Goal: Book appointment/travel/reservation

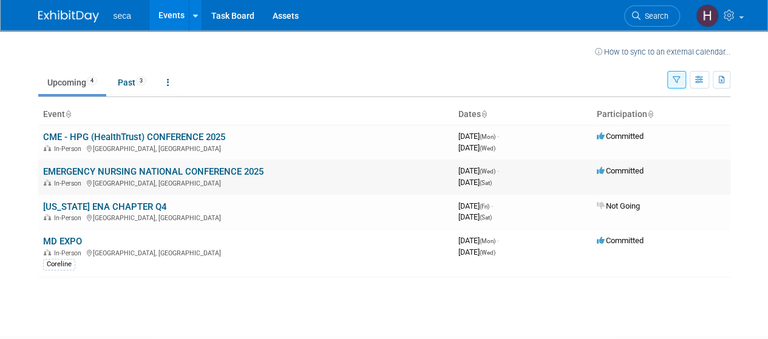
click at [175, 172] on link "EMERGENCY NURSING NATIONAL CONFERENCE 2025" at bounding box center [153, 171] width 220 height 11
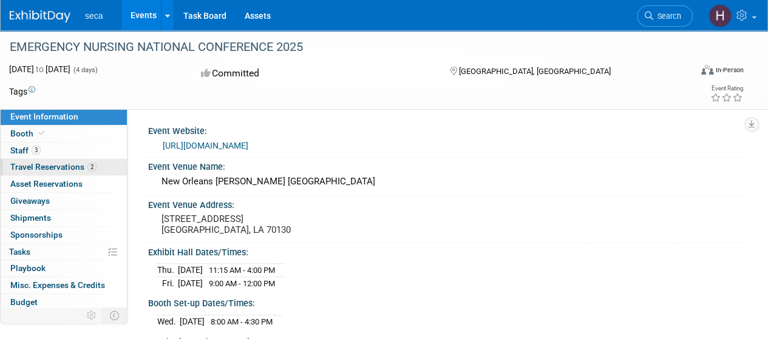
click at [68, 166] on span "Travel Reservations 2" at bounding box center [53, 167] width 86 height 10
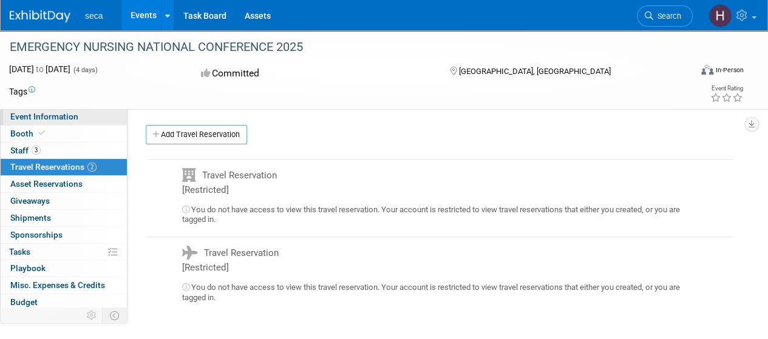
click at [68, 122] on link "Event Information" at bounding box center [64, 117] width 126 height 16
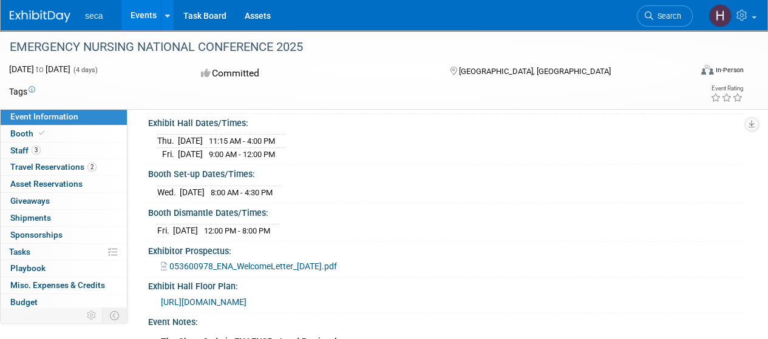
scroll to position [128, 0]
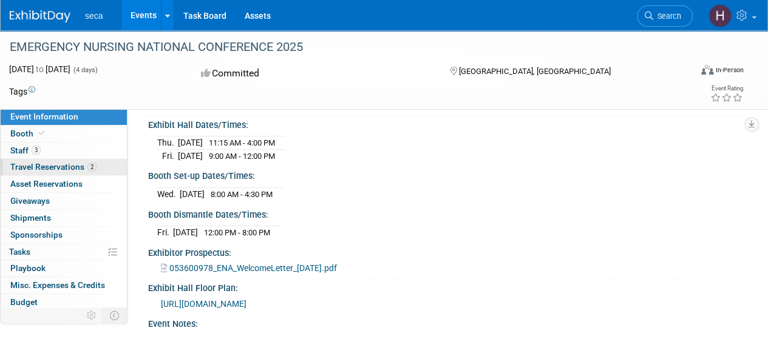
click at [63, 165] on span "Travel Reservations 2" at bounding box center [53, 167] width 86 height 10
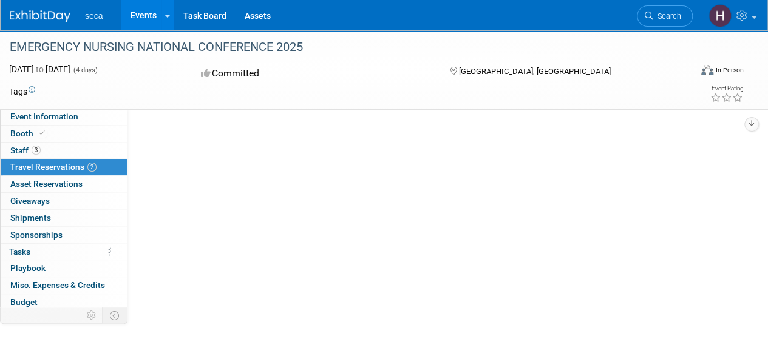
scroll to position [0, 0]
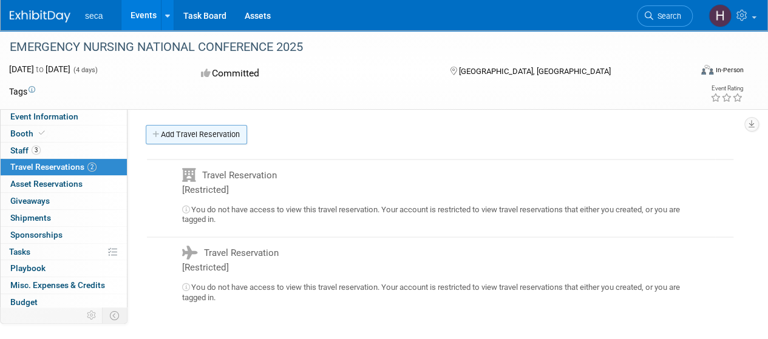
click at [217, 133] on link "Add Travel Reservation" at bounding box center [196, 134] width 101 height 19
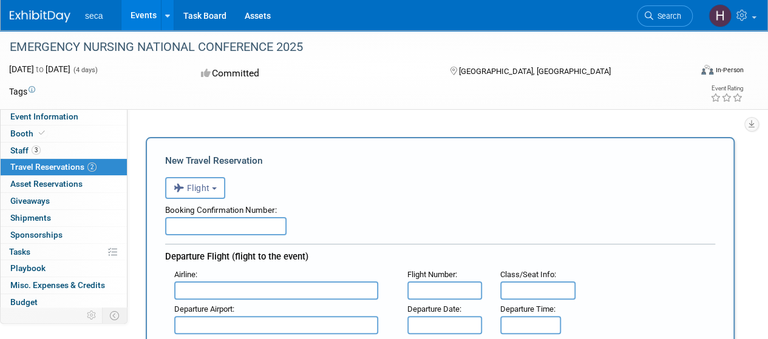
click at [270, 289] on input "text" at bounding box center [276, 291] width 204 height 18
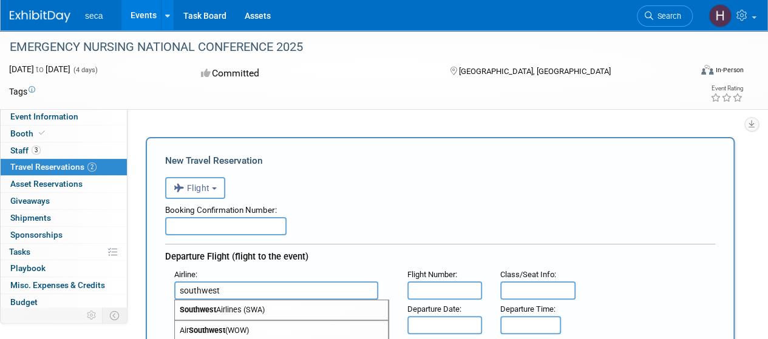
click at [273, 315] on span "Southwest Airlines (SWA)" at bounding box center [281, 310] width 213 height 19
type input "Southwest Airlines (SWA)"
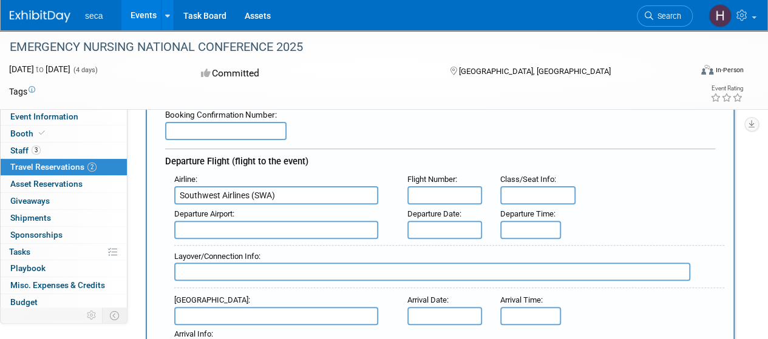
scroll to position [97, 0]
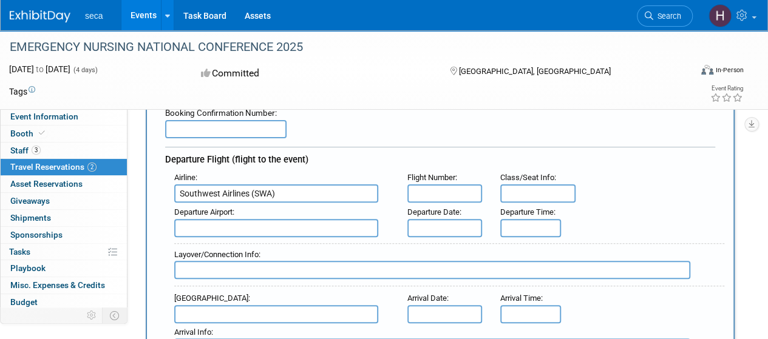
click at [265, 227] on input "text" at bounding box center [276, 228] width 204 height 18
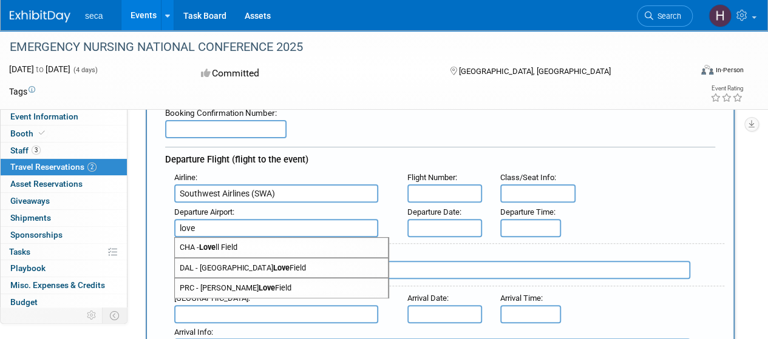
click at [262, 246] on span "CHA - Love ll Field" at bounding box center [281, 247] width 213 height 19
type input "CHA - Lovell Field"
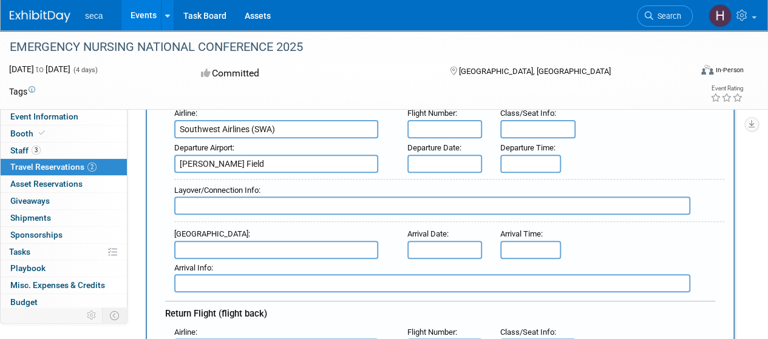
scroll to position [163, 0]
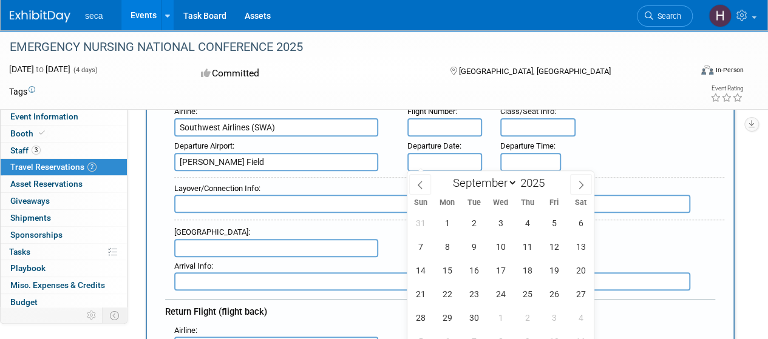
click at [455, 160] on input "text" at bounding box center [444, 162] width 75 height 18
click at [509, 268] on span "17" at bounding box center [501, 271] width 24 height 24
type input "Sep 17, 2025"
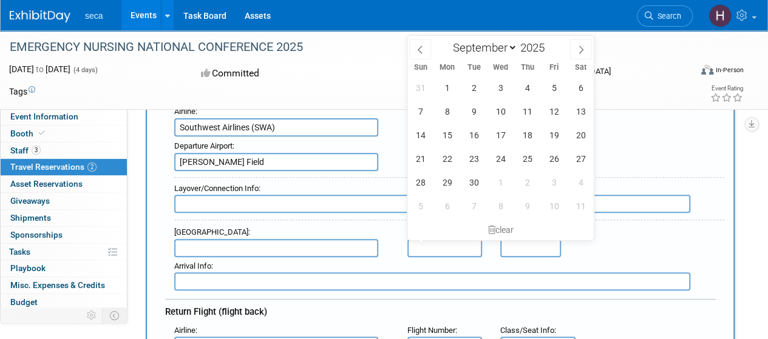
click at [447, 247] on input "text" at bounding box center [444, 248] width 75 height 18
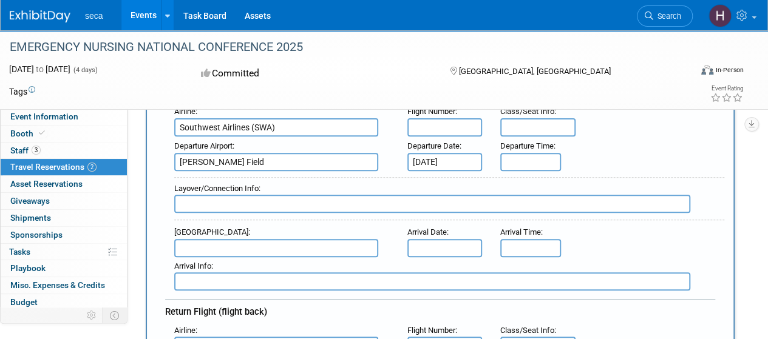
click at [651, 138] on div "Departure Airport : CHA - Lovell Field Departure Date : Sep 17, 2025 Departure …" at bounding box center [444, 154] width 559 height 34
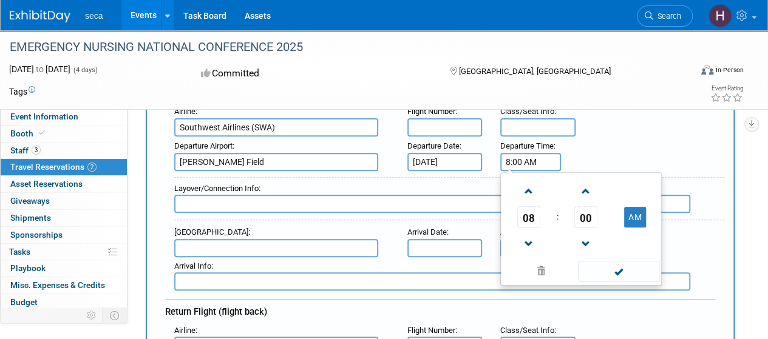
click at [516, 168] on input "8:00 AM" at bounding box center [530, 162] width 61 height 18
click at [533, 250] on span at bounding box center [528, 244] width 21 height 21
click at [528, 195] on span at bounding box center [528, 191] width 21 height 21
type input "9:00 AM"
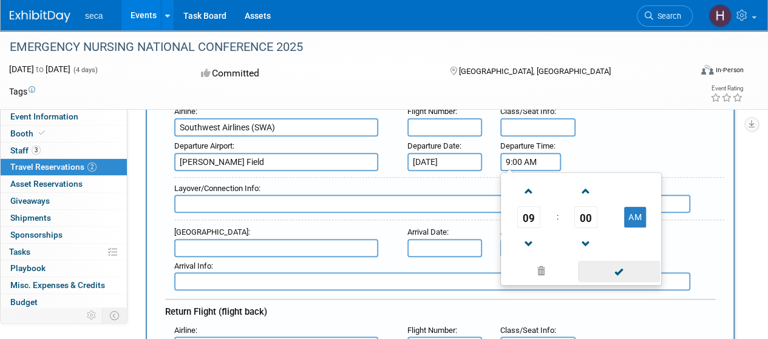
click at [605, 274] on span at bounding box center [619, 271] width 82 height 21
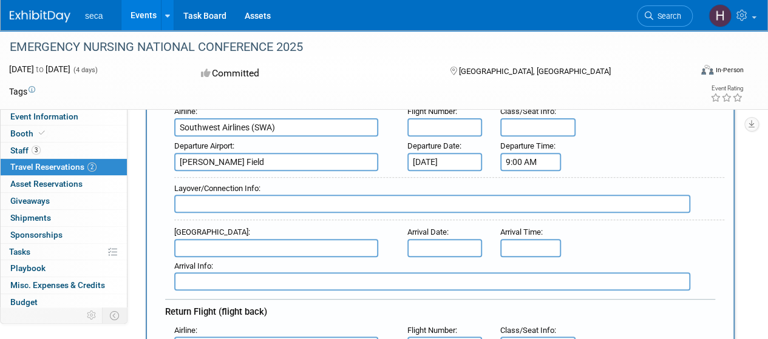
click at [323, 239] on input "text" at bounding box center [276, 248] width 204 height 18
click at [310, 271] on span "MSY - Louis Armstrong New Orleans International Airport" at bounding box center [281, 267] width 213 height 19
type input "MSY - Louis Armstrong New Orleans International Airport"
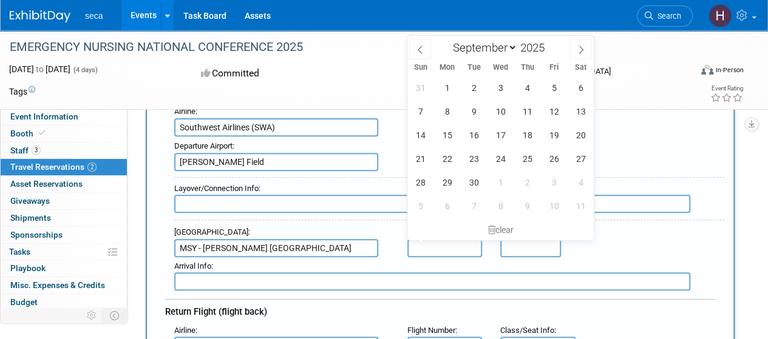
scroll to position [0, 0]
click at [448, 240] on input "text" at bounding box center [444, 248] width 75 height 18
click at [495, 134] on span "17" at bounding box center [501, 135] width 24 height 24
type input "Sep 17, 2025"
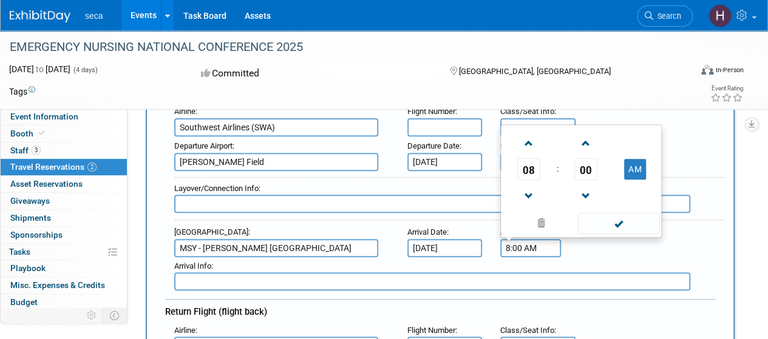
click at [517, 246] on input "8:00 AM" at bounding box center [530, 248] width 61 height 18
click at [530, 197] on span at bounding box center [528, 196] width 21 height 21
click at [523, 146] on span at bounding box center [528, 143] width 21 height 21
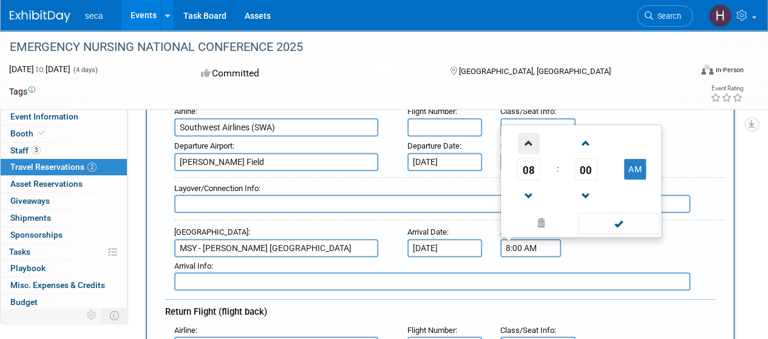
click at [523, 146] on span at bounding box center [528, 143] width 21 height 21
click at [581, 168] on span "00" at bounding box center [585, 169] width 23 height 22
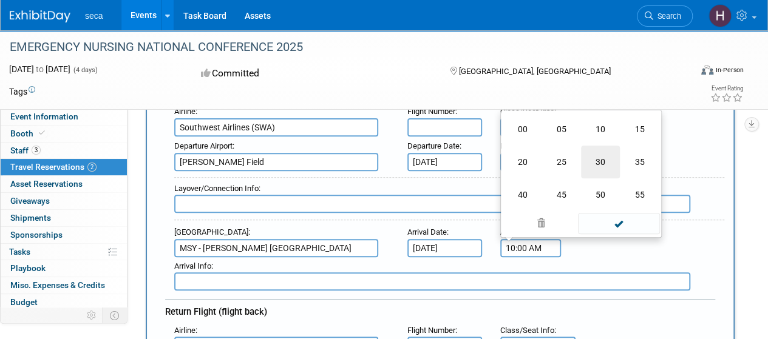
click at [601, 166] on td "30" at bounding box center [600, 162] width 39 height 33
type input "10:30 AM"
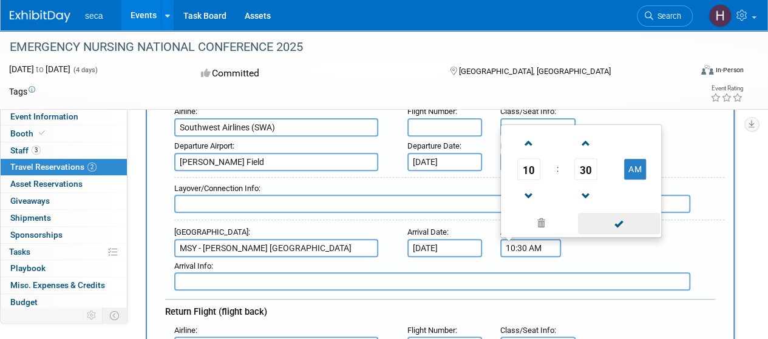
click at [621, 223] on span at bounding box center [619, 223] width 82 height 21
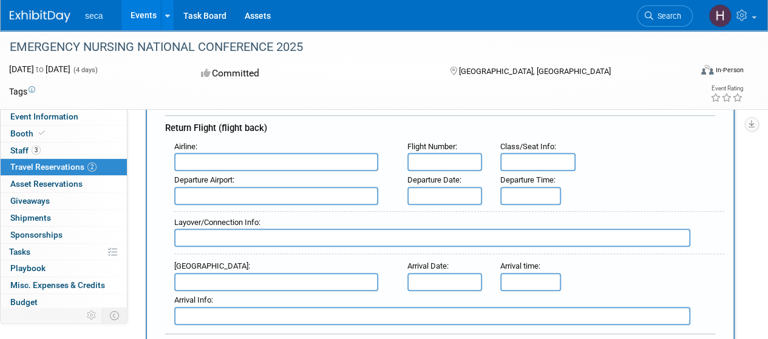
scroll to position [359, 0]
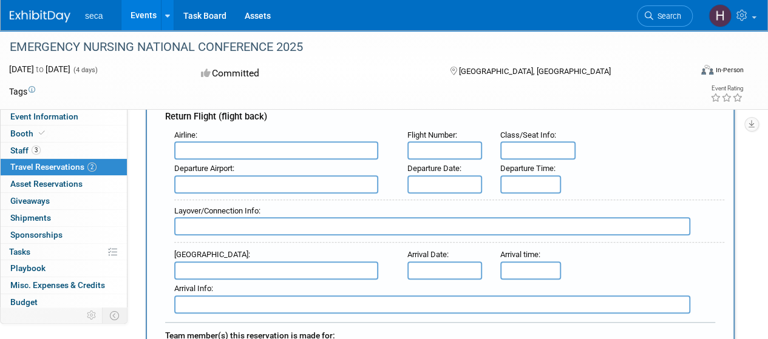
click at [304, 141] on input "text" at bounding box center [276, 150] width 204 height 18
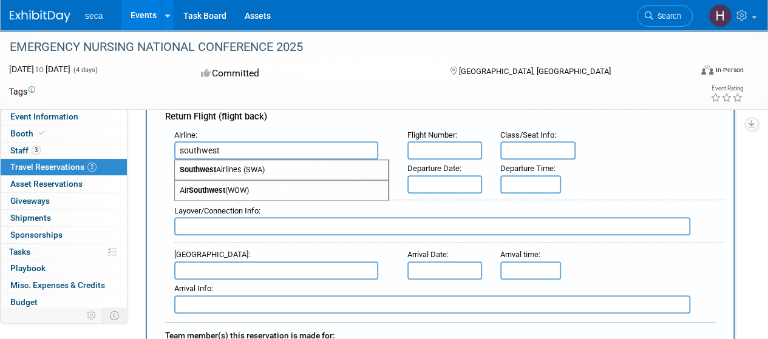
click at [287, 163] on span "Southwest Airlines (SWA)" at bounding box center [281, 169] width 213 height 19
type input "Southwest Airlines (SWA)"
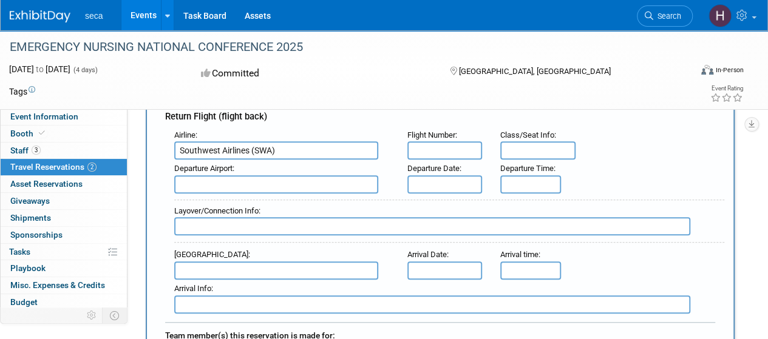
click at [314, 178] on input "text" at bounding box center [276, 184] width 204 height 18
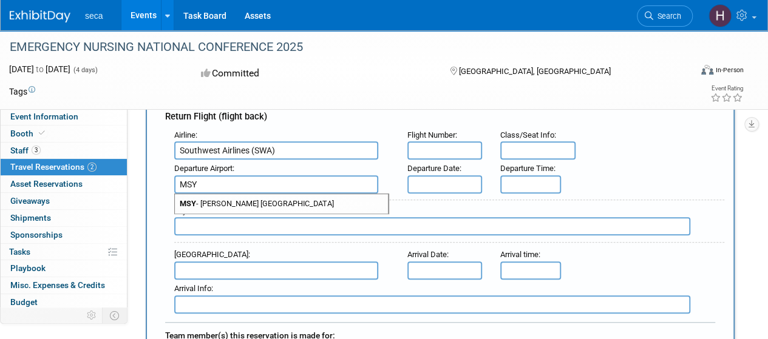
click at [308, 199] on span "MSY - Louis Armstrong New Orleans International Airport" at bounding box center [281, 203] width 213 height 19
type input "MSY - Louis Armstrong New Orleans International Airport"
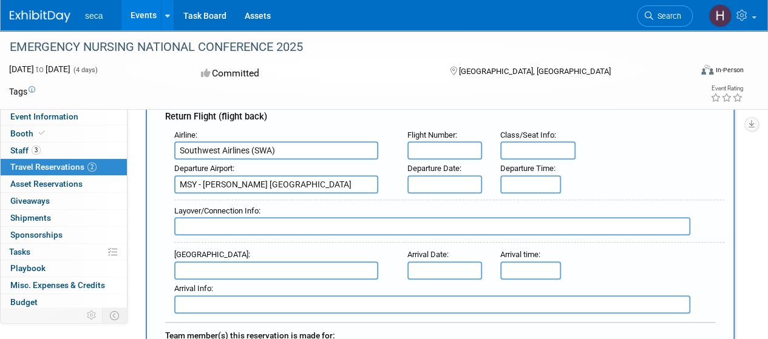
scroll to position [0, 0]
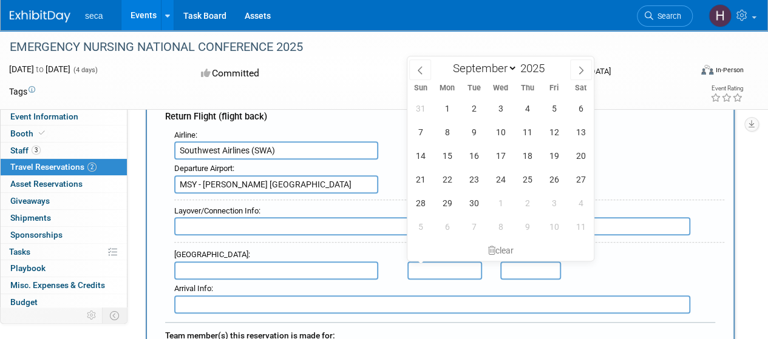
click at [449, 263] on input "text" at bounding box center [444, 271] width 75 height 18
click at [557, 158] on span "19" at bounding box center [554, 156] width 24 height 24
type input "Sep 19, 2025"
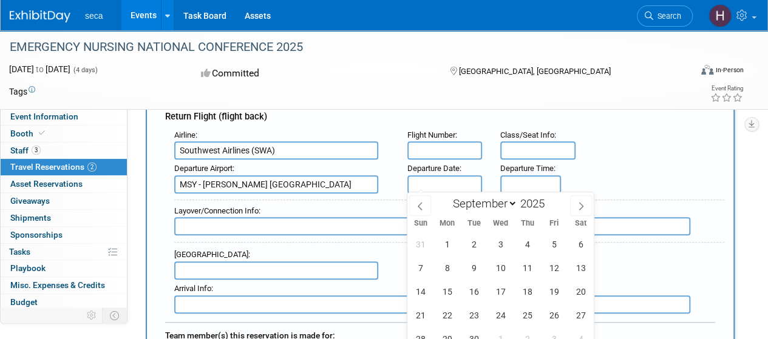
click at [456, 175] on input "text" at bounding box center [444, 184] width 75 height 18
click at [550, 290] on span "19" at bounding box center [554, 292] width 24 height 24
type input "Sep 19, 2025"
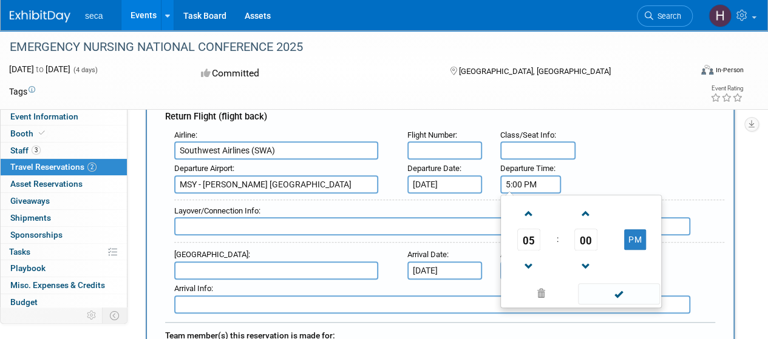
click at [535, 183] on input "5:00 PM" at bounding box center [530, 184] width 61 height 18
click at [588, 259] on span at bounding box center [585, 266] width 21 height 21
click at [586, 210] on span at bounding box center [585, 213] width 21 height 21
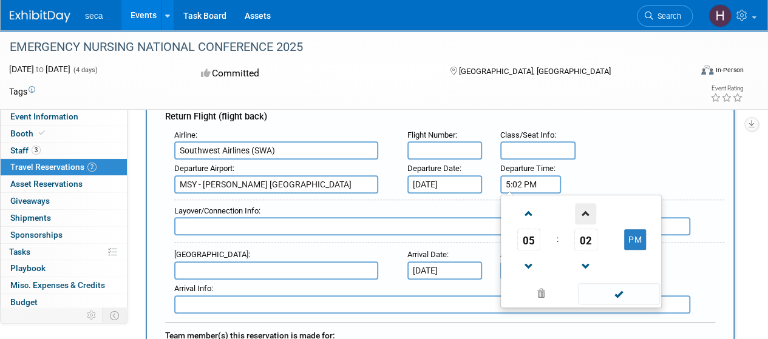
click at [586, 210] on span at bounding box center [585, 213] width 21 height 21
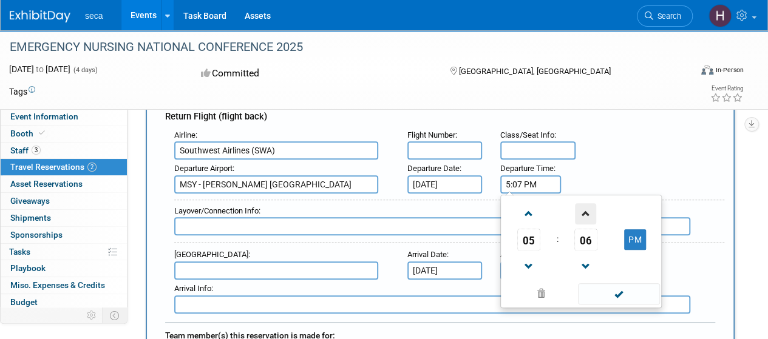
click at [586, 210] on span at bounding box center [585, 213] width 21 height 21
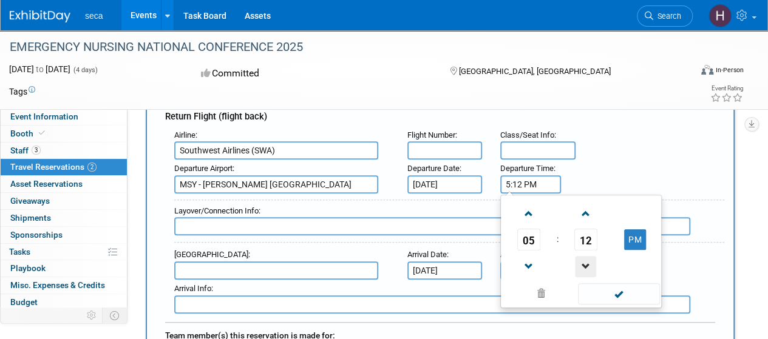
click at [588, 262] on span at bounding box center [585, 266] width 21 height 21
click at [615, 285] on span at bounding box center [619, 294] width 82 height 21
type input "5:10 PM"
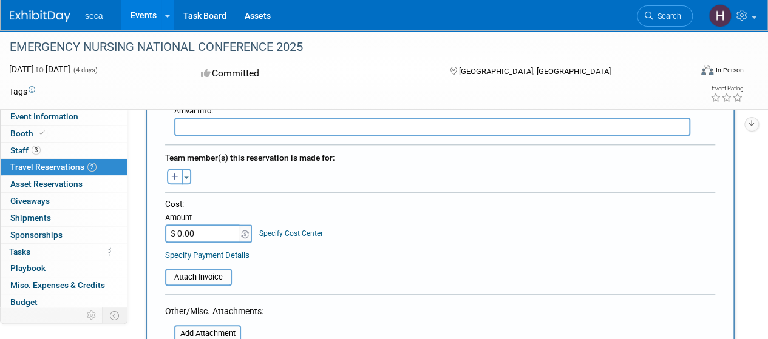
scroll to position [582, 0]
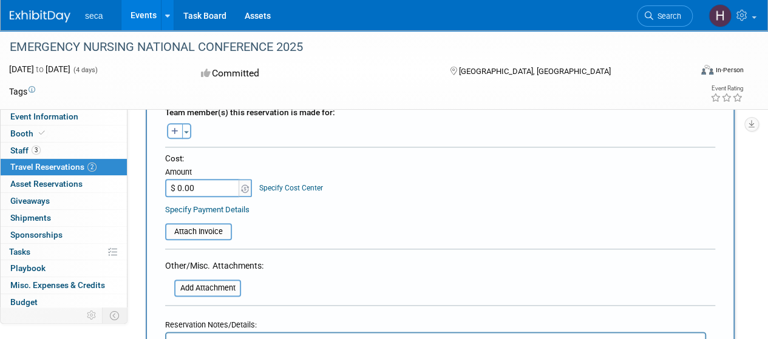
click at [221, 185] on input "$ 0.00" at bounding box center [203, 188] width 76 height 18
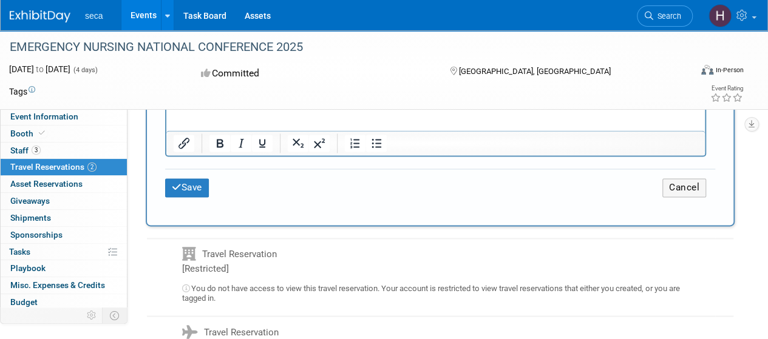
scroll to position [814, 0]
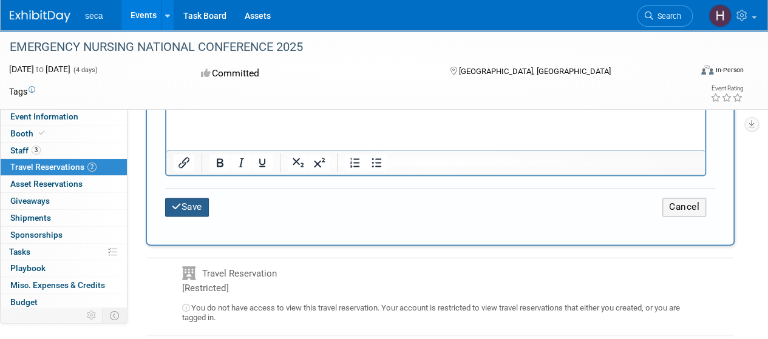
type input "$ 187.00"
click at [183, 202] on button "Save" at bounding box center [187, 207] width 44 height 19
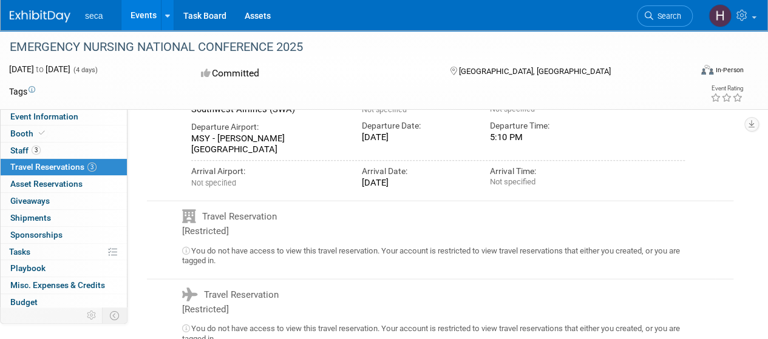
scroll to position [0, 0]
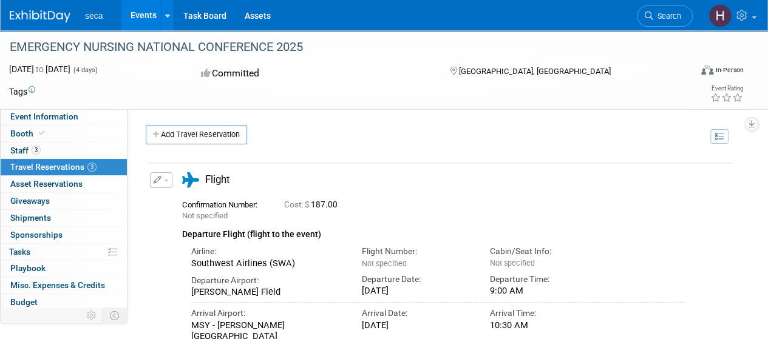
click at [165, 174] on button "button" at bounding box center [161, 180] width 22 height 16
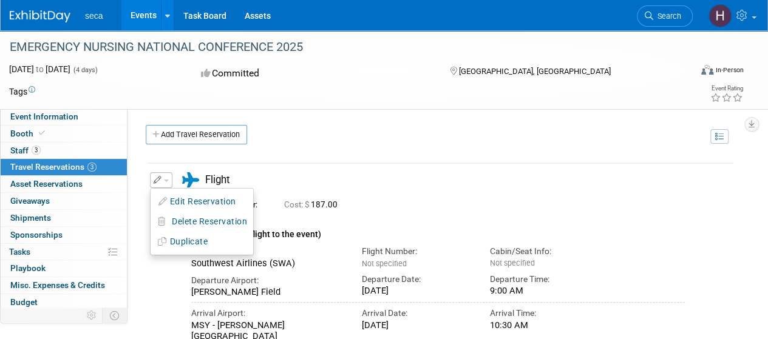
click at [475, 199] on div "Cost: $ 187.00" at bounding box center [470, 204] width 373 height 14
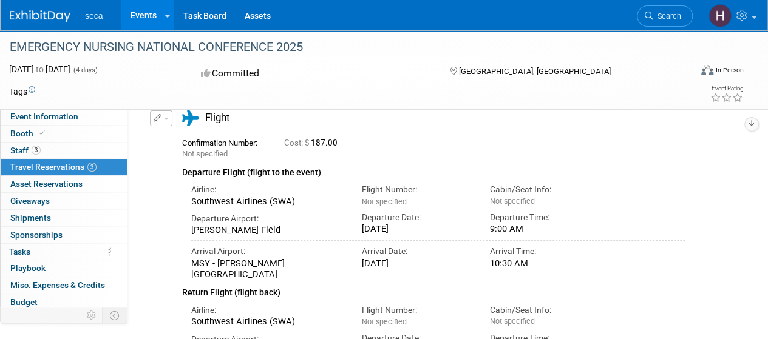
scroll to position [66, 0]
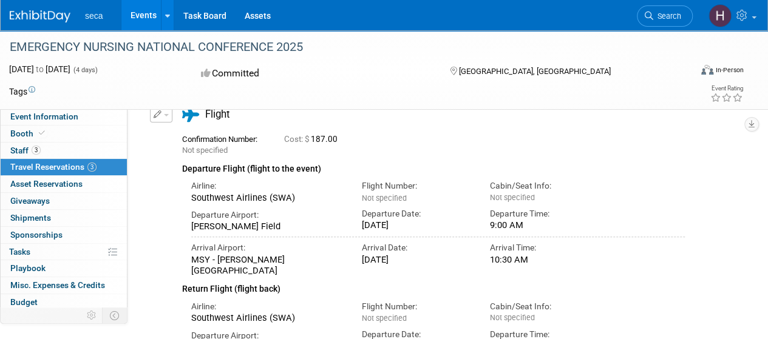
click at [166, 112] on button "button" at bounding box center [161, 115] width 22 height 16
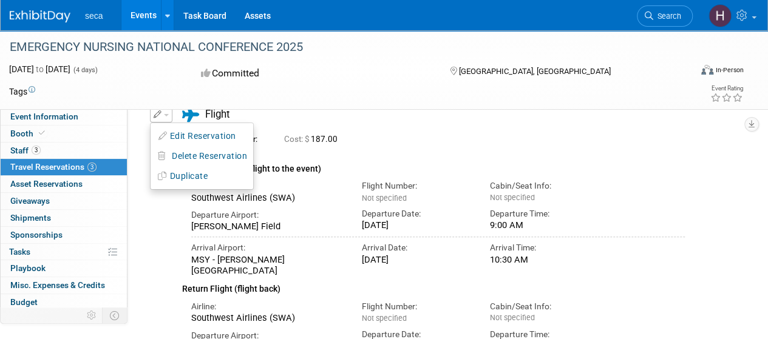
click at [141, 12] on link "Events" at bounding box center [143, 15] width 44 height 30
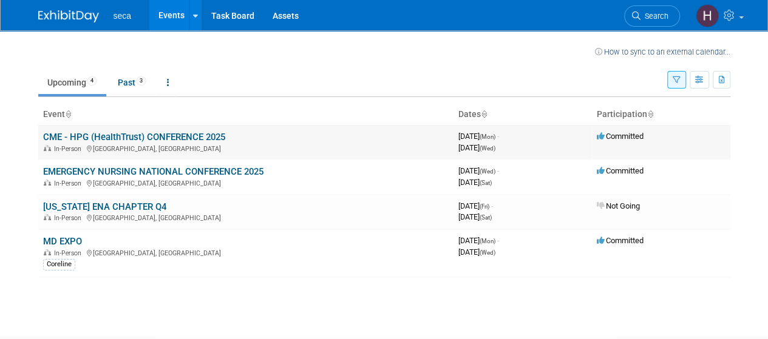
click at [146, 137] on link "CME - HPG (HealthTrust) CONFERENCE 2025" at bounding box center [134, 137] width 182 height 11
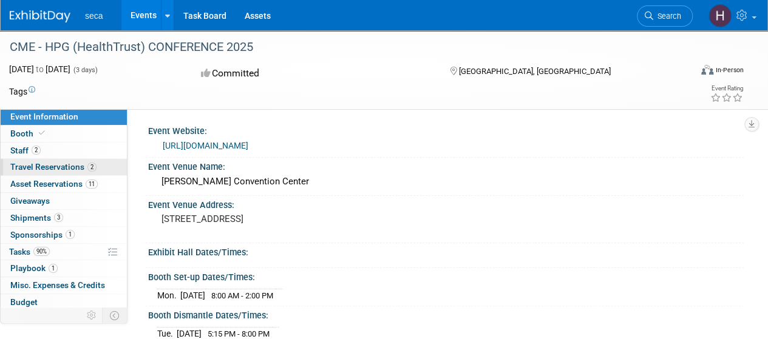
click at [68, 162] on span "Travel Reservations 2" at bounding box center [53, 167] width 86 height 10
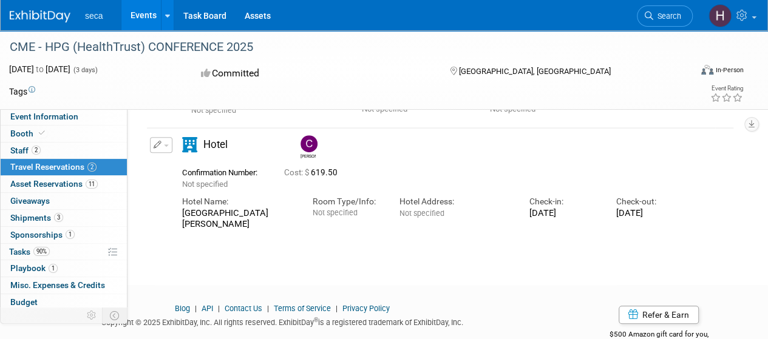
scroll to position [342, 0]
